Goal: Information Seeking & Learning: Learn about a topic

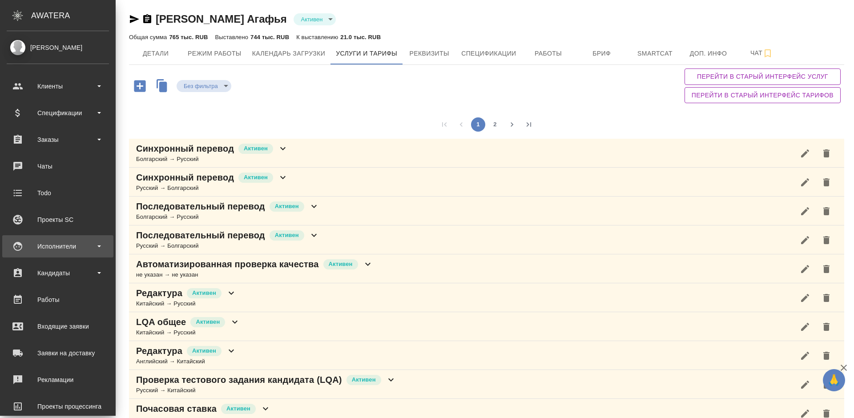
click at [72, 239] on div "Исполнители" at bounding box center [57, 246] width 111 height 22
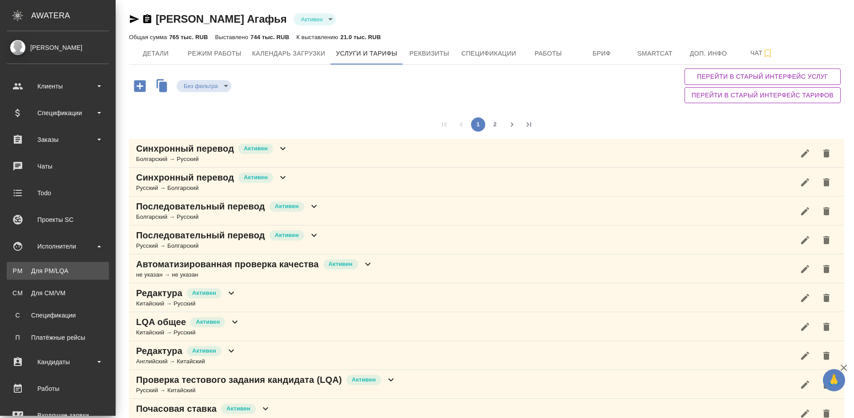
click at [77, 268] on div "Для PM/LQA" at bounding box center [57, 271] width 93 height 9
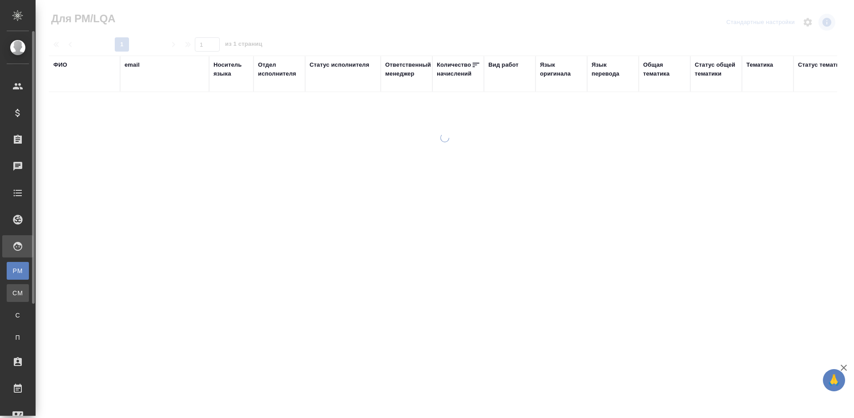
click at [13, 295] on div "Для CM/VM" at bounding box center [6, 293] width 13 height 9
click at [13, 293] on div "Для CM/VM" at bounding box center [6, 293] width 13 height 9
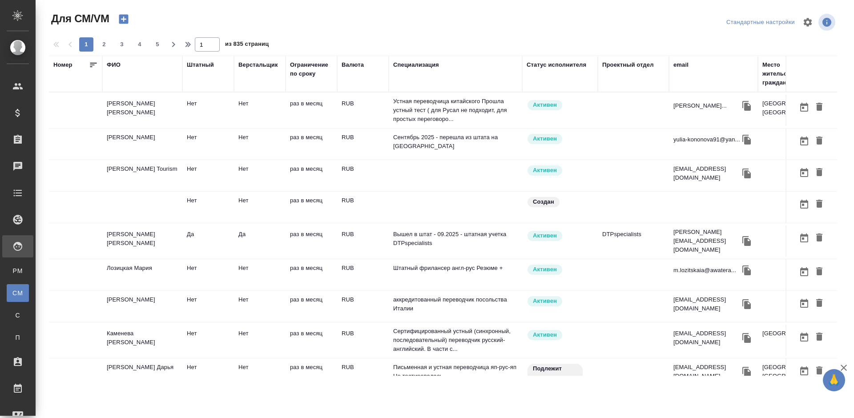
click at [117, 65] on div "ФИО" at bounding box center [114, 65] width 14 height 9
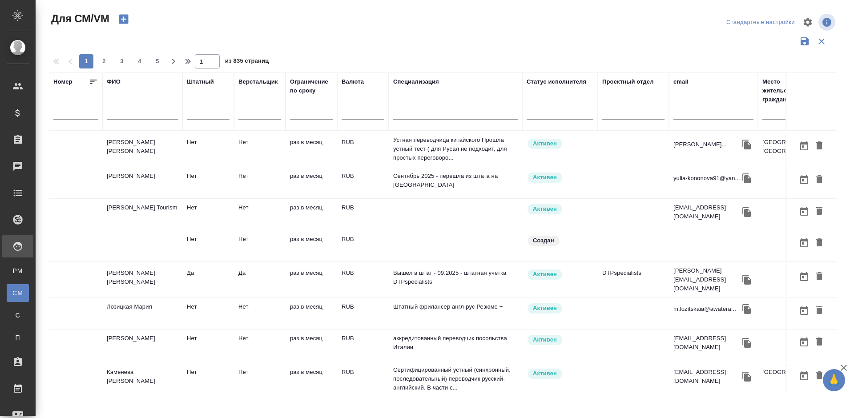
click at [139, 112] on input "text" at bounding box center [142, 114] width 71 height 11
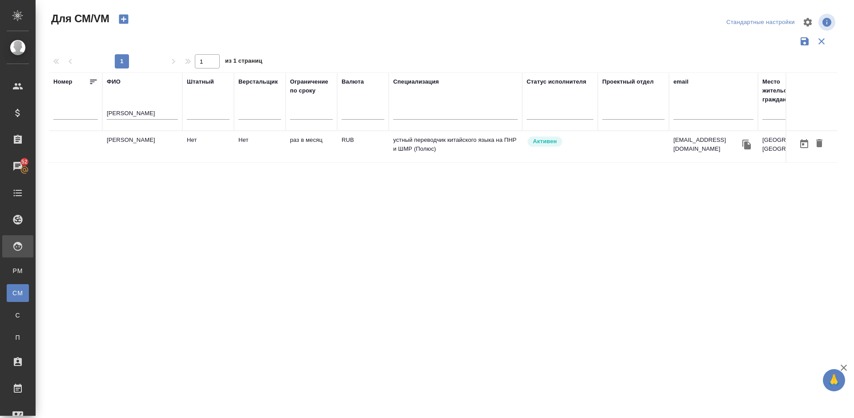
click at [146, 156] on td "[PERSON_NAME]" at bounding box center [142, 146] width 80 height 31
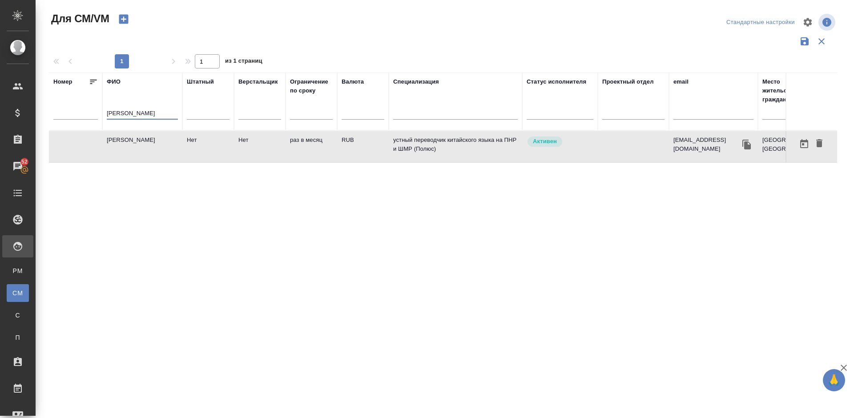
click at [142, 113] on input "[PERSON_NAME]" at bounding box center [142, 114] width 71 height 11
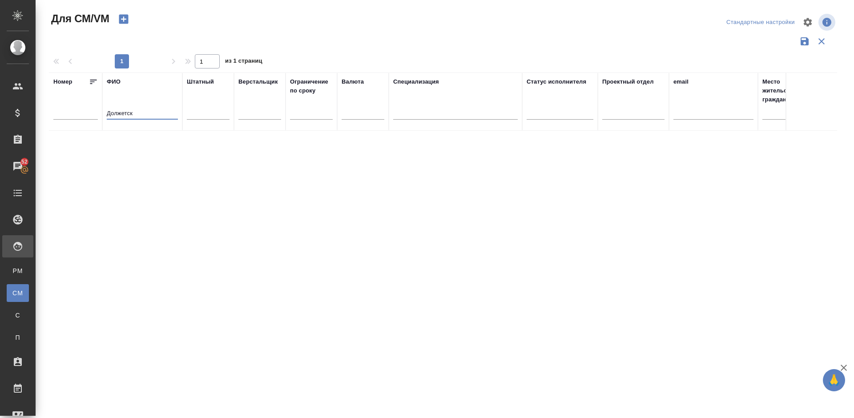
type input "Должетск"
drag, startPoint x: 142, startPoint y: 109, endPoint x: 82, endPoint y: 112, distance: 59.7
click at [82, 112] on tr "Номер ФИО Должетск Штатный Верстальщик Ограничение по сроку Валюта Специализаци…" at bounding box center [524, 102] width 950 height 58
click at [685, 109] on input "text" at bounding box center [714, 114] width 80 height 11
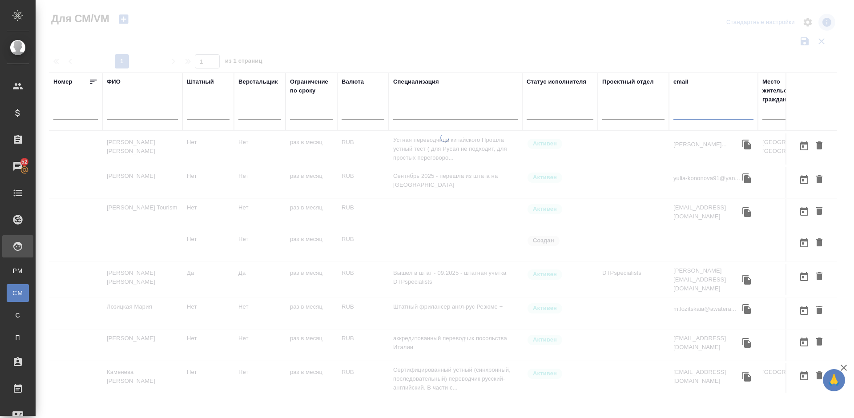
paste input "denisdol96@gmail.com"
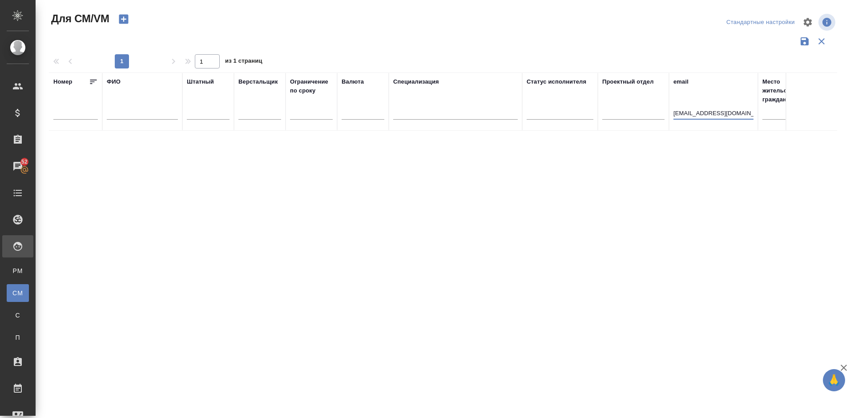
type input "denisdol96@gmail.com"
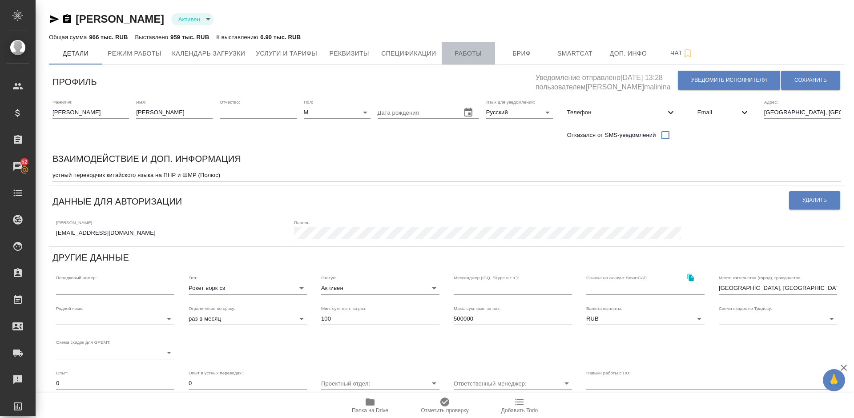
click at [458, 57] on span "Работы" at bounding box center [468, 53] width 43 height 11
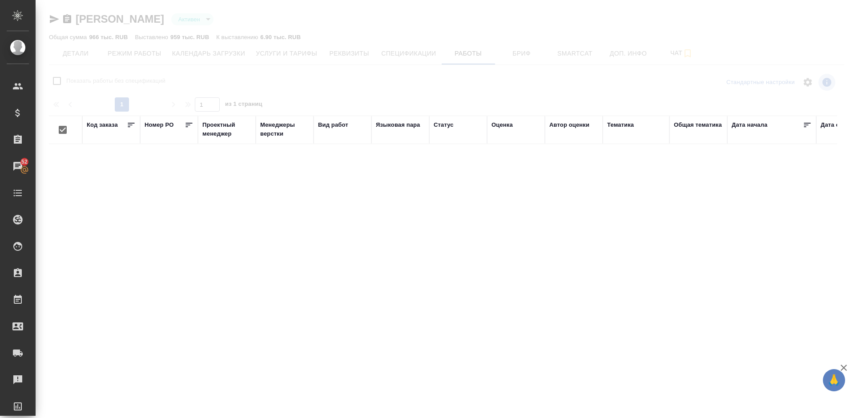
checkbox input "false"
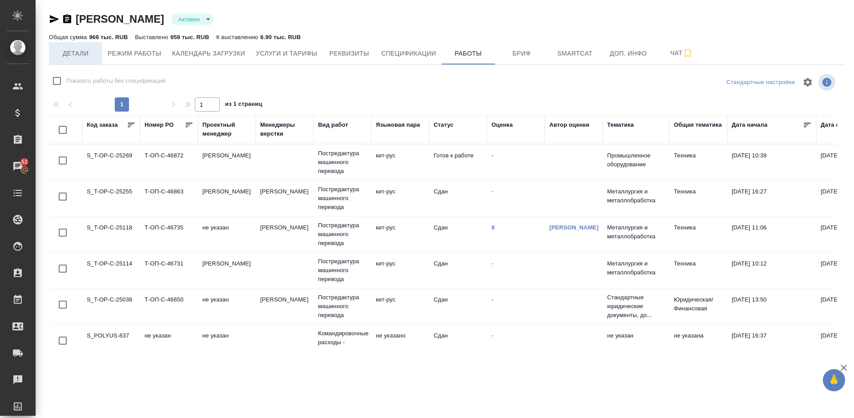
click at [92, 55] on span "Детали" at bounding box center [75, 53] width 43 height 11
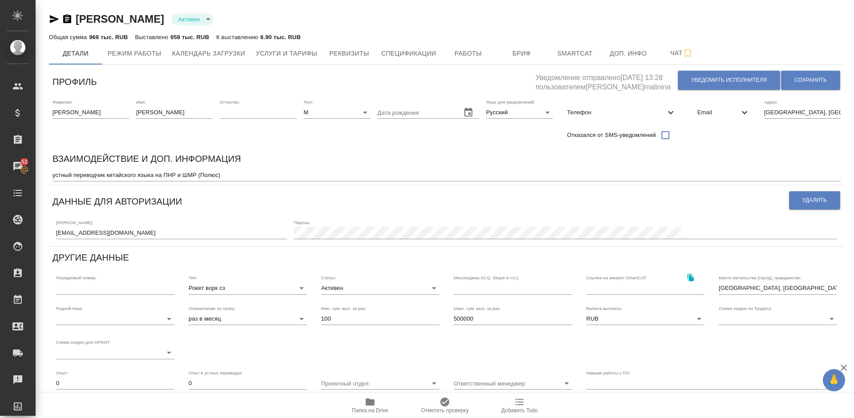
click at [54, 19] on icon "button" at bounding box center [54, 19] width 11 height 11
click at [479, 56] on span "Работы" at bounding box center [468, 53] width 43 height 11
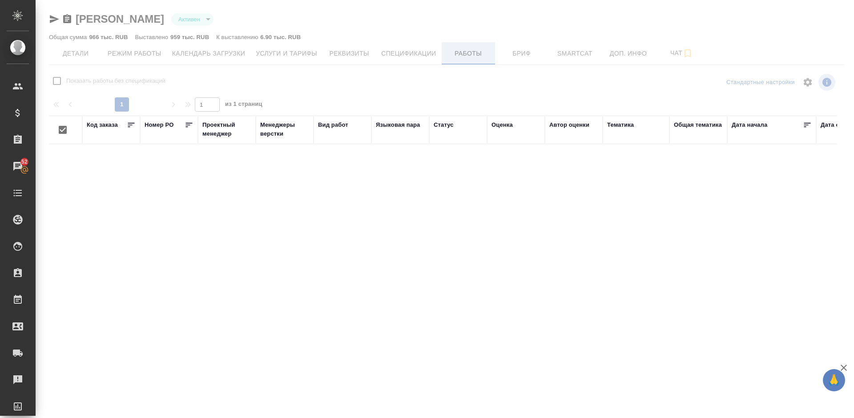
checkbox input "false"
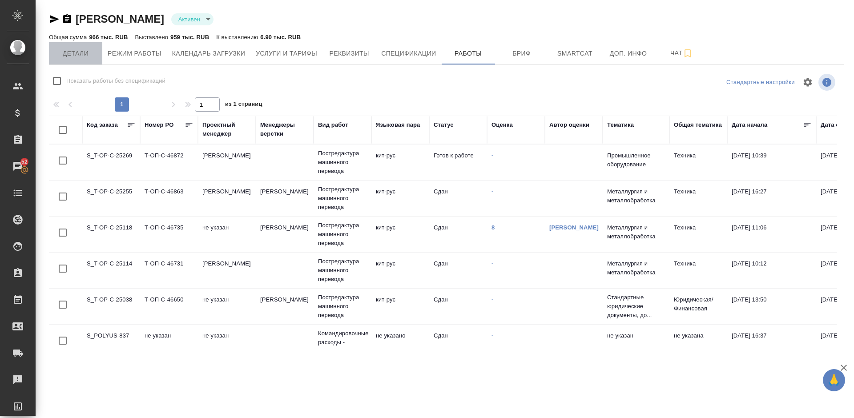
click at [90, 52] on span "Детали" at bounding box center [75, 53] width 43 height 11
